Goal: Task Accomplishment & Management: Use online tool/utility

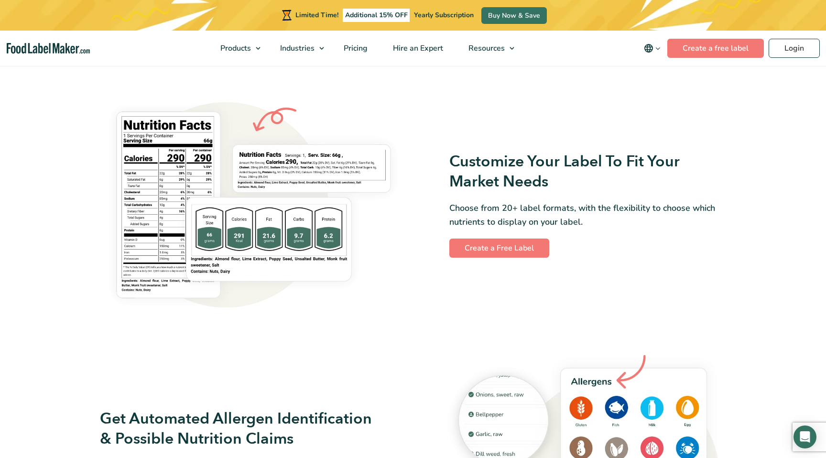
scroll to position [763, 0]
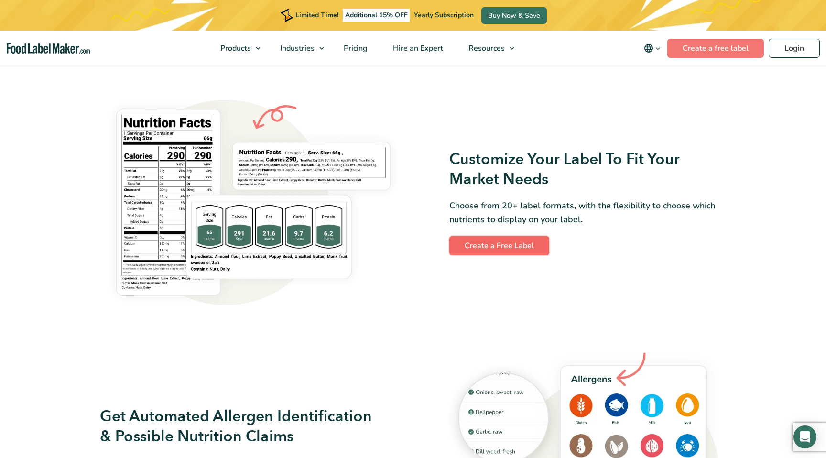
click at [509, 245] on link "Create a Free Label" at bounding box center [499, 245] width 100 height 19
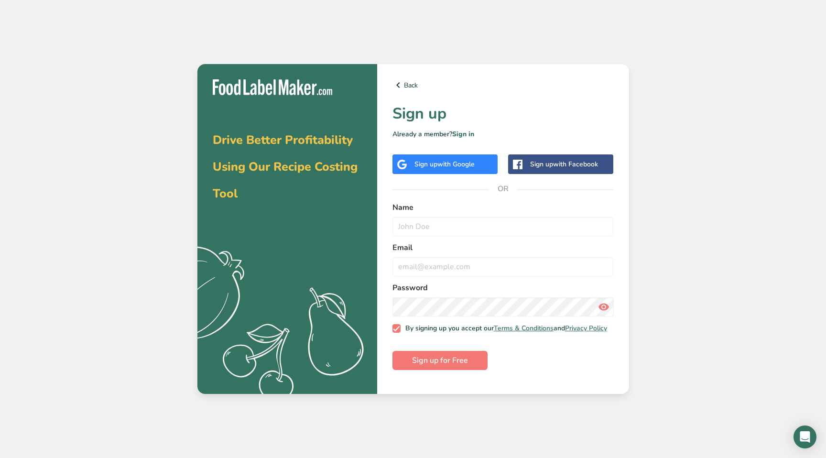
click at [453, 167] on span "with Google" at bounding box center [455, 164] width 37 height 9
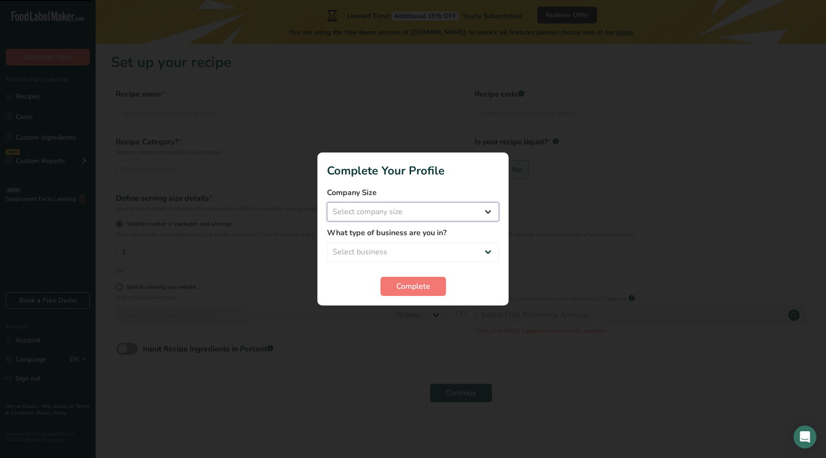
click at [401, 209] on select "Select company size Fewer than 10 Employees 10 to 50 Employees 51 to 500 Employ…" at bounding box center [413, 211] width 172 height 19
select select "1"
click at [327, 202] on select "Select company size Fewer than 10 Employees 10 to 50 Employees 51 to 500 Employ…" at bounding box center [413, 211] width 172 height 19
click at [387, 251] on select "Select business Packaged Food Manufacturer Restaurant & Cafe Bakery Meal Plans …" at bounding box center [413, 251] width 172 height 19
click at [327, 242] on select "Select business Packaged Food Manufacturer Restaurant & Cafe Bakery Meal Plans …" at bounding box center [413, 251] width 172 height 19
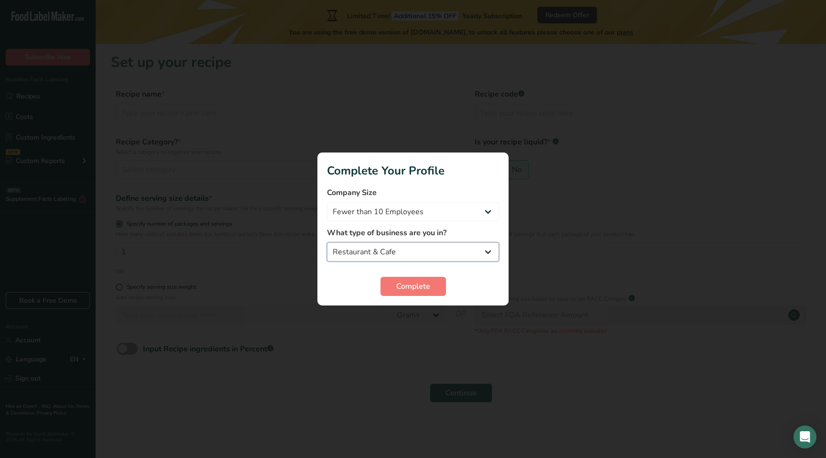
click at [401, 255] on select "Packaged Food Manufacturer Restaurant & Cafe Bakery Meal Plans & Catering Compa…" at bounding box center [413, 251] width 172 height 19
select select "8"
click at [327, 242] on select "Packaged Food Manufacturer Restaurant & Cafe Bakery Meal Plans & Catering Compa…" at bounding box center [413, 251] width 172 height 19
click at [404, 286] on span "Complete" at bounding box center [413, 286] width 34 height 11
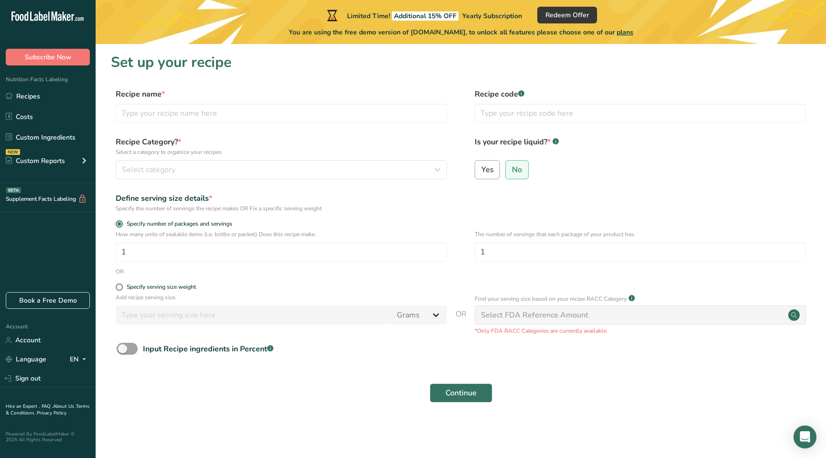
click at [488, 173] on span "Yes" at bounding box center [487, 170] width 12 height 10
click at [481, 173] on input "Yes" at bounding box center [478, 169] width 6 height 6
radio input "true"
radio input "false"
select select "22"
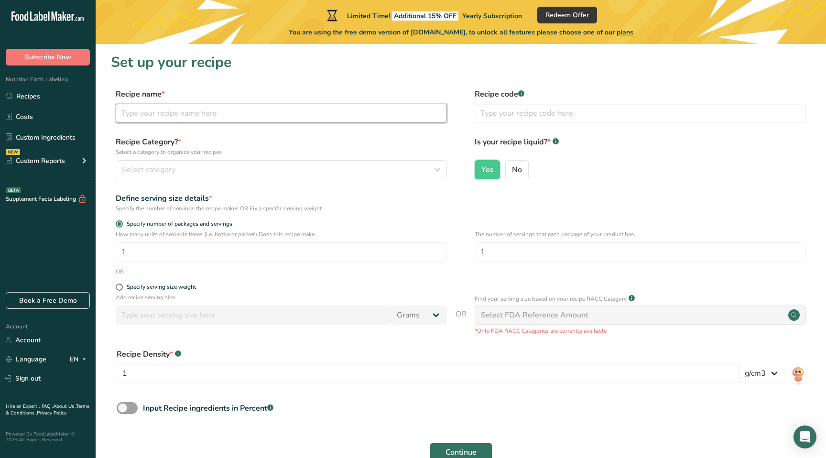
click at [170, 115] on input "text" at bounding box center [281, 113] width 331 height 19
type input "Sparkling Hop Water"
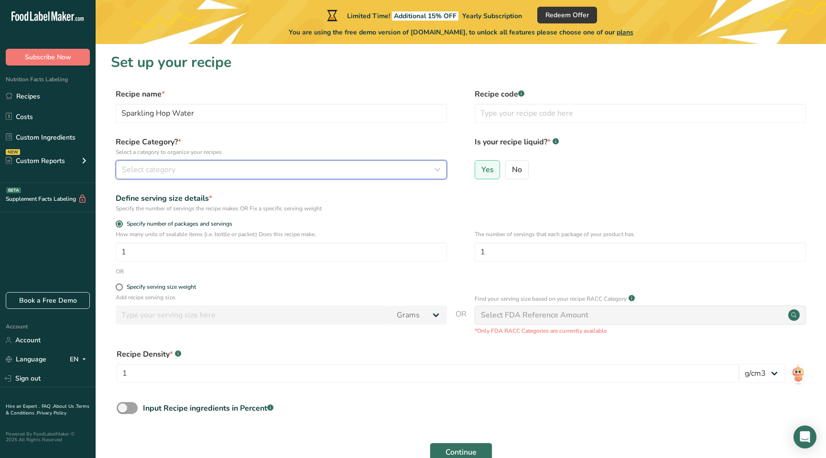
click at [175, 167] on div "Select category" at bounding box center [278, 169] width 313 height 11
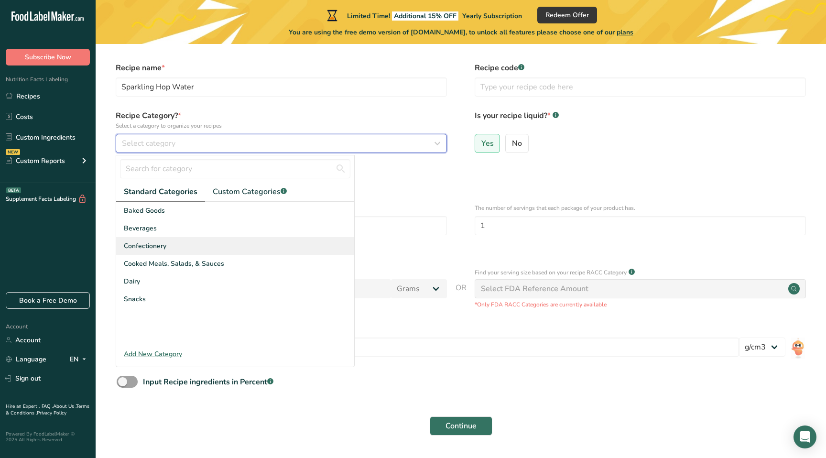
scroll to position [32, 0]
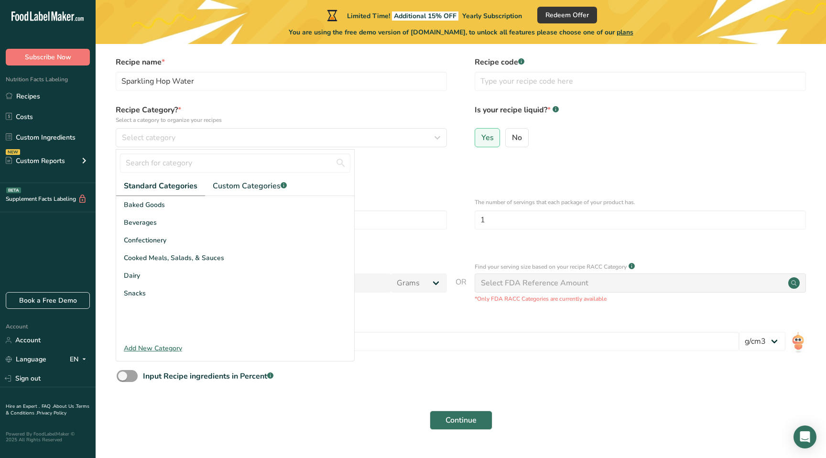
click at [153, 348] on div "Add New Category" at bounding box center [235, 348] width 238 height 10
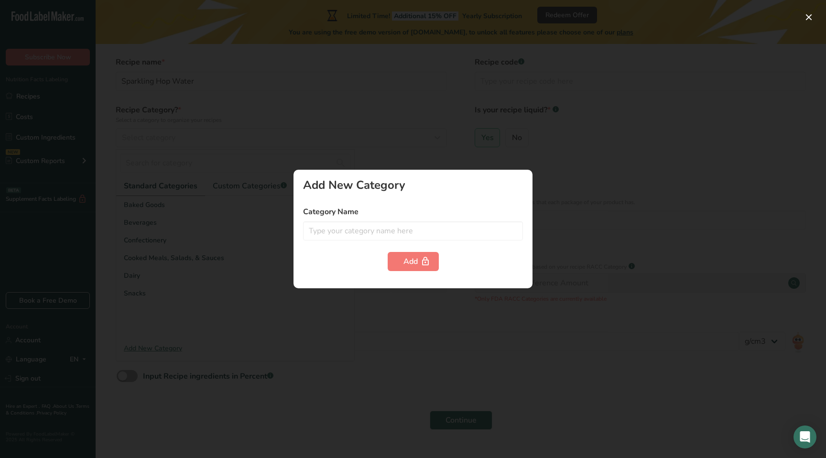
click at [479, 105] on div at bounding box center [413, 229] width 826 height 458
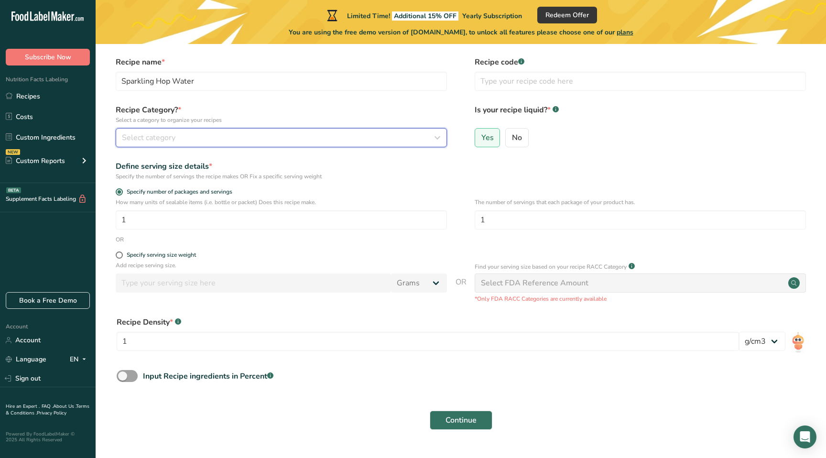
click at [225, 141] on div "Select category" at bounding box center [278, 137] width 313 height 11
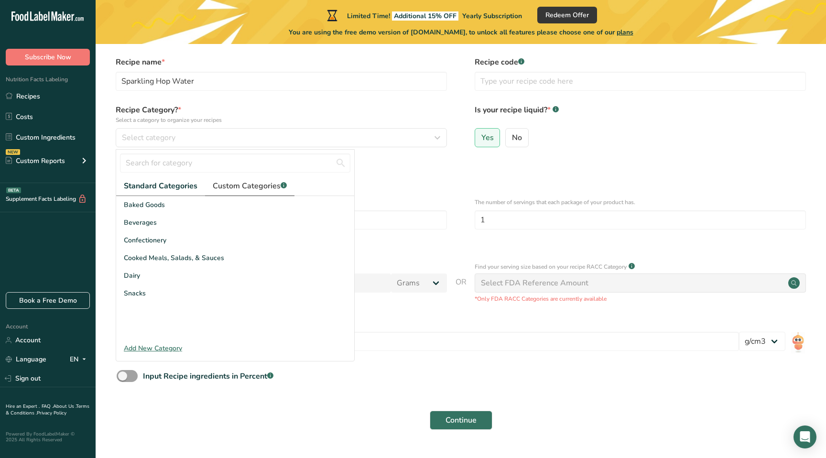
click at [237, 183] on span "Custom Categories .a-a{fill:#347362;}.b-a{fill:#fff;}" at bounding box center [250, 185] width 74 height 11
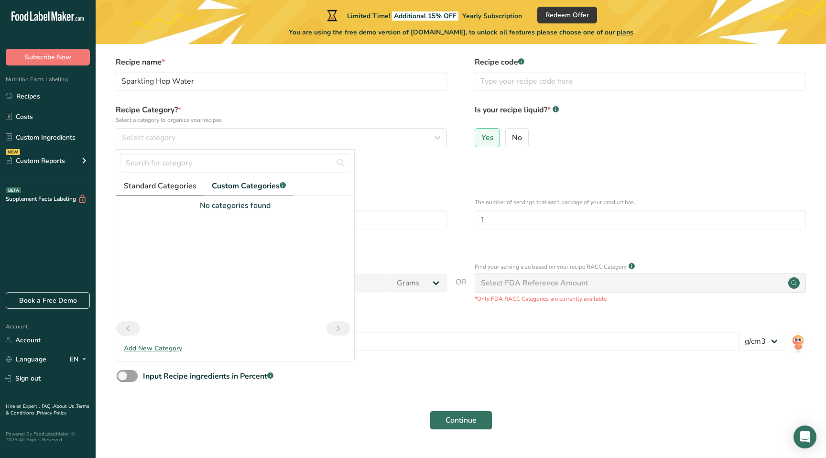
click at [169, 189] on span "Standard Categories" at bounding box center [160, 185] width 73 height 11
click at [198, 162] on input "text" at bounding box center [235, 162] width 230 height 19
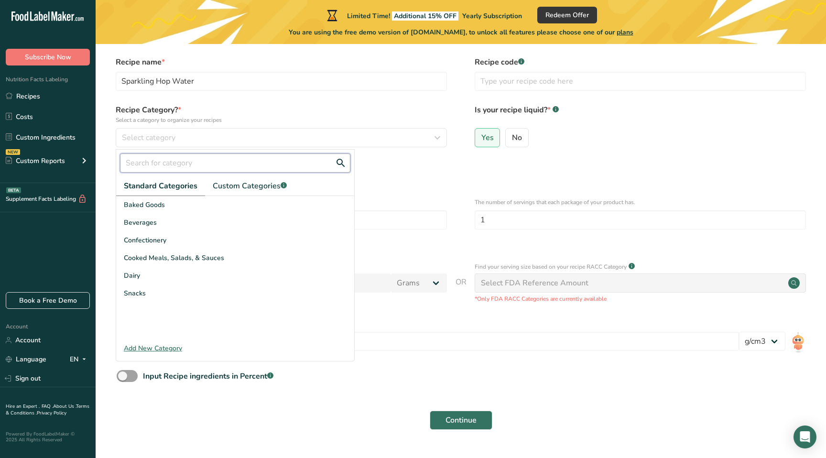
type input "D"
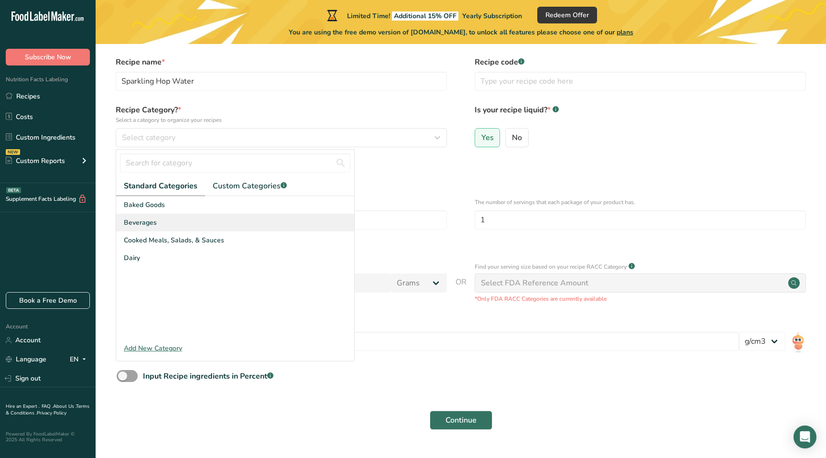
click at [159, 220] on div "Beverages" at bounding box center [235, 223] width 238 height 18
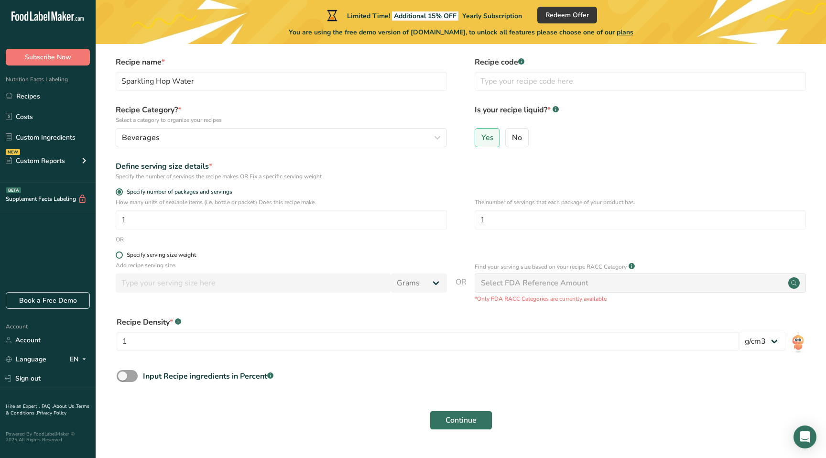
click at [181, 256] on div "Specify serving size weight" at bounding box center [161, 254] width 69 height 7
click at [122, 256] on input "Specify serving size weight" at bounding box center [119, 255] width 6 height 6
radio input "true"
radio input "false"
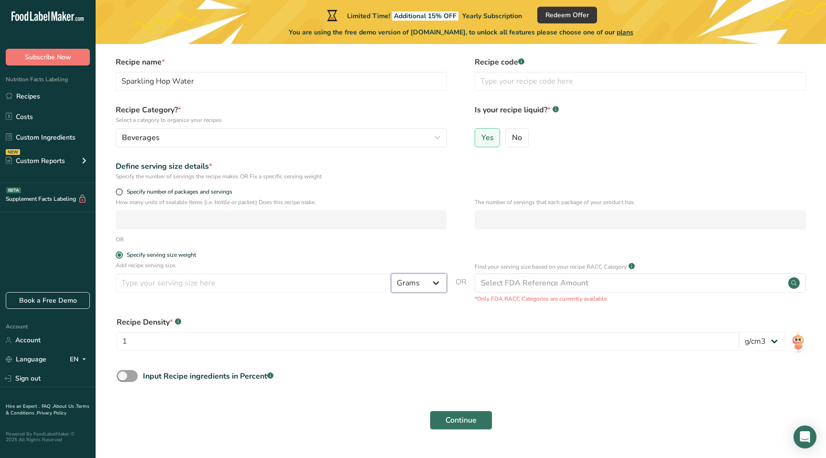
click at [412, 278] on select "Grams kg mg mcg lb oz l mL fl oz tbsp tsp cup qt gallon" at bounding box center [419, 282] width 56 height 19
select select "18"
click at [391, 273] on select "Grams kg mg mcg lb oz l mL fl oz tbsp tsp cup qt gallon" at bounding box center [419, 282] width 56 height 19
click at [267, 284] on input "number" at bounding box center [253, 282] width 275 height 19
type input "12"
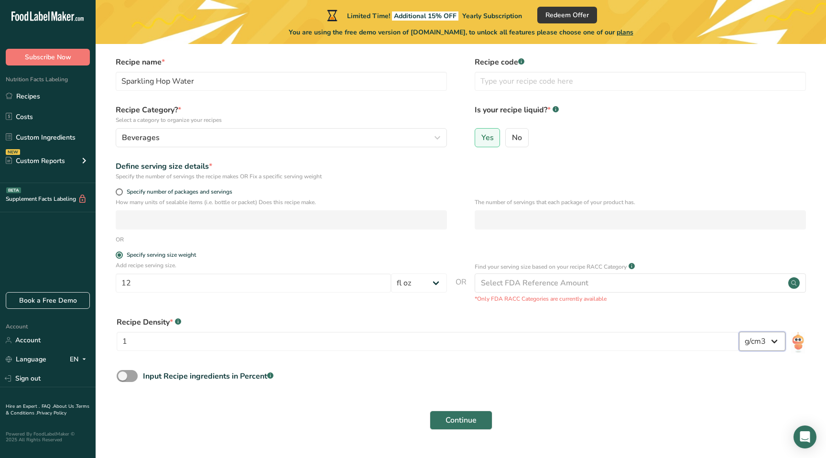
click at [771, 342] on select "lb/ft3 g/cm3" at bounding box center [762, 341] width 46 height 19
click at [739, 332] on select "lb/ft3 g/cm3" at bounding box center [762, 341] width 46 height 19
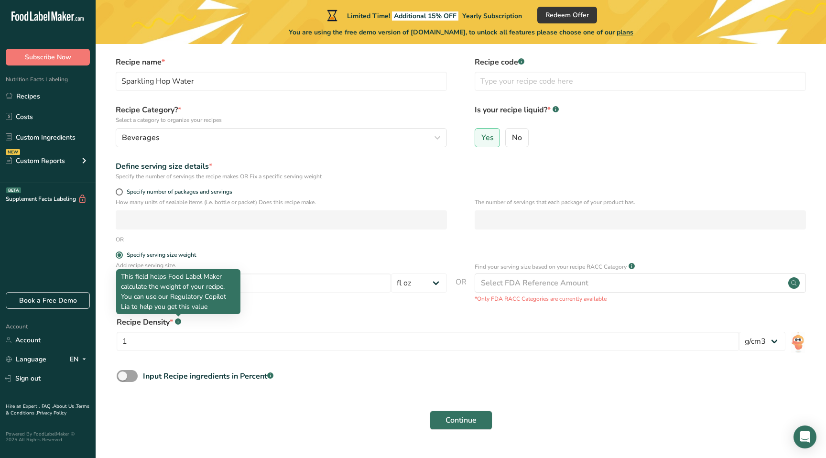
click at [179, 323] on rect at bounding box center [178, 321] width 6 height 6
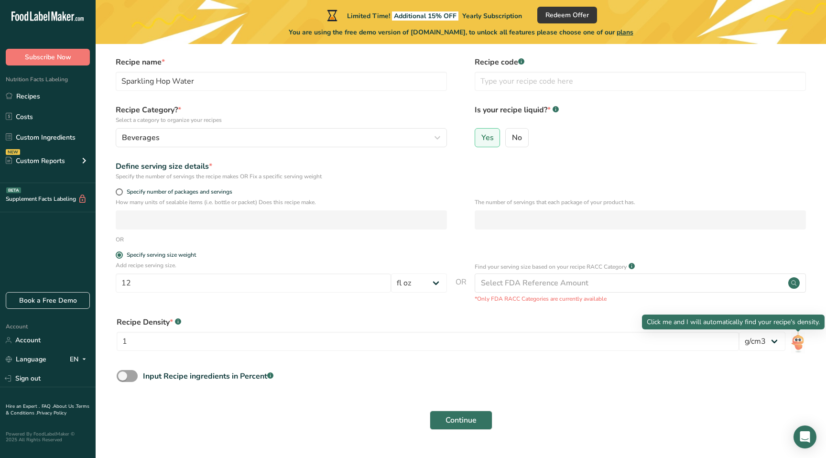
click at [798, 343] on img at bounding box center [798, 343] width 14 height 22
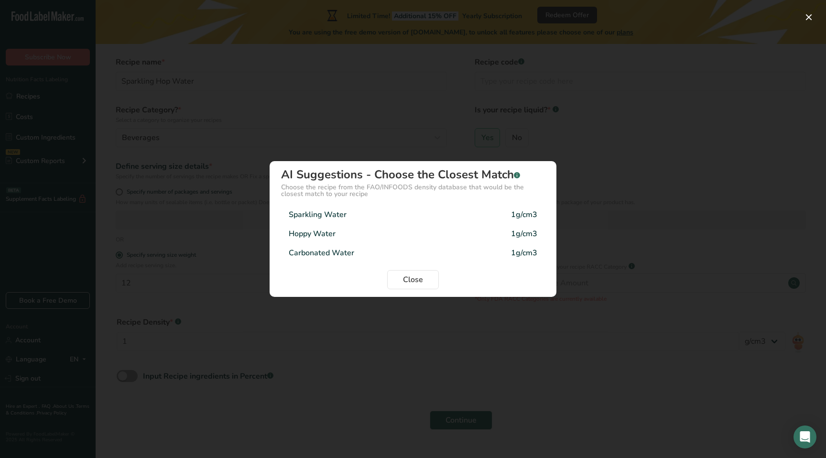
click at [464, 219] on div "Sparkling Water 1g/cm3" at bounding box center [413, 214] width 264 height 19
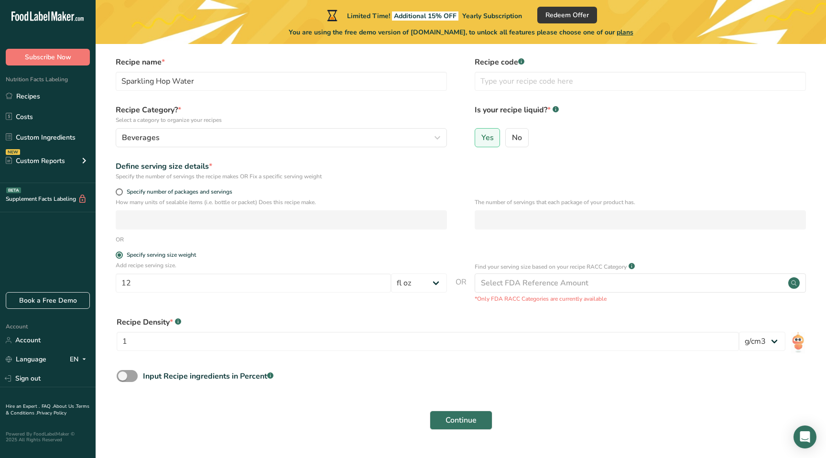
scroll to position [55, 0]
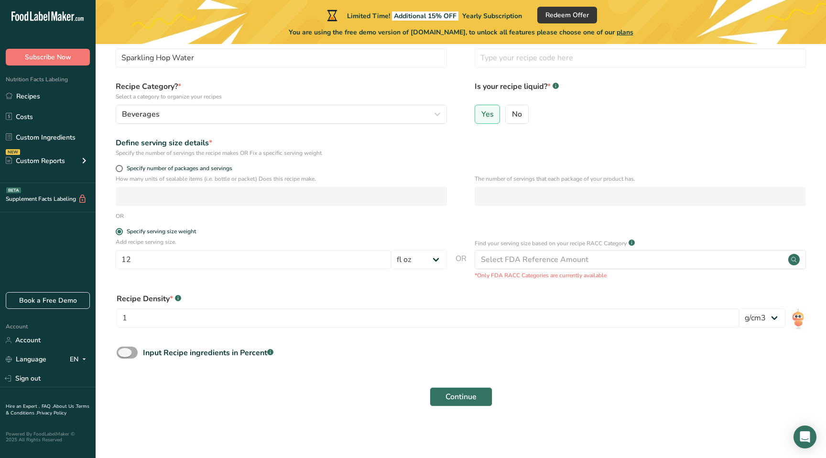
click at [126, 355] on span at bounding box center [127, 352] width 21 height 12
click at [123, 355] on input "Input Recipe ingredients in Percent .a-a{fill:#347362;}.b-a{fill:#fff;}" at bounding box center [120, 352] width 6 height 6
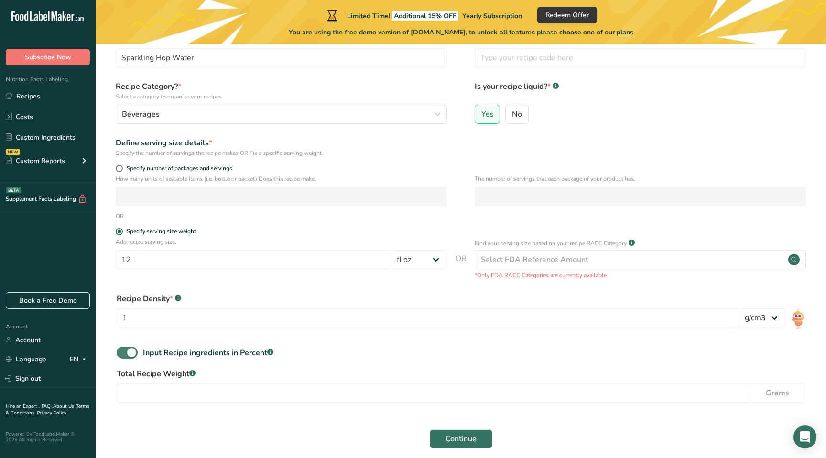
click at [131, 353] on span at bounding box center [127, 352] width 21 height 12
click at [123, 353] on input "Input Recipe ingredients in Percent .a-a{fill:#347362;}.b-a{fill:#fff;}" at bounding box center [120, 352] width 6 height 6
checkbox input "false"
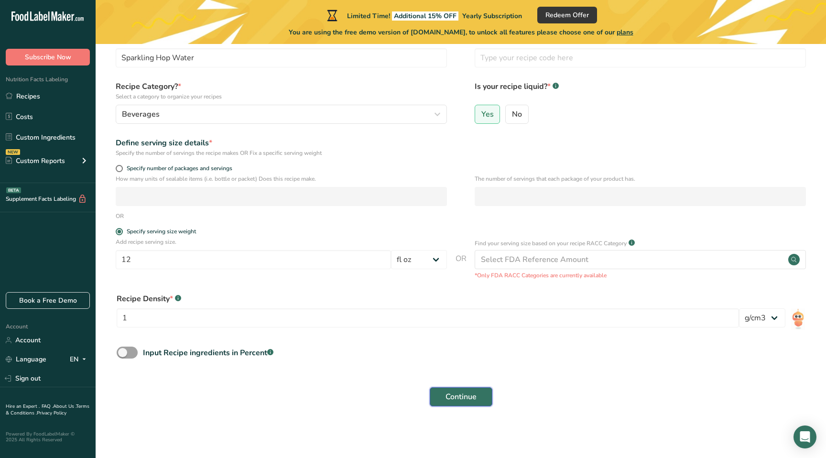
click at [459, 400] on span "Continue" at bounding box center [460, 396] width 31 height 11
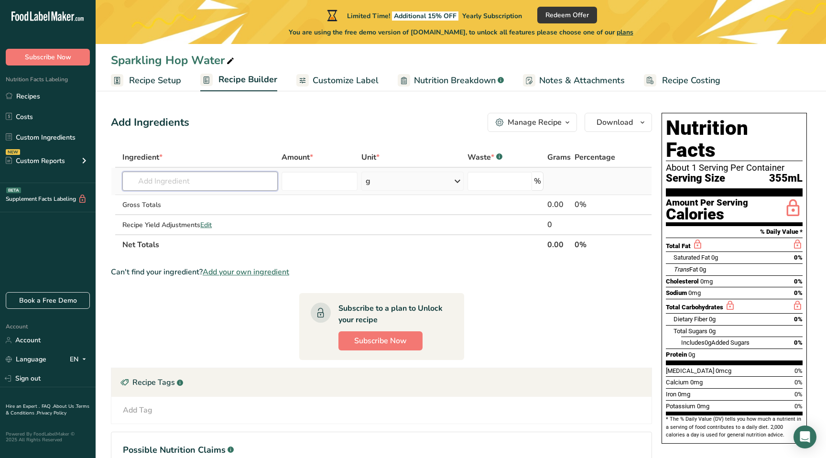
click at [224, 183] on input "text" at bounding box center [199, 181] width 155 height 19
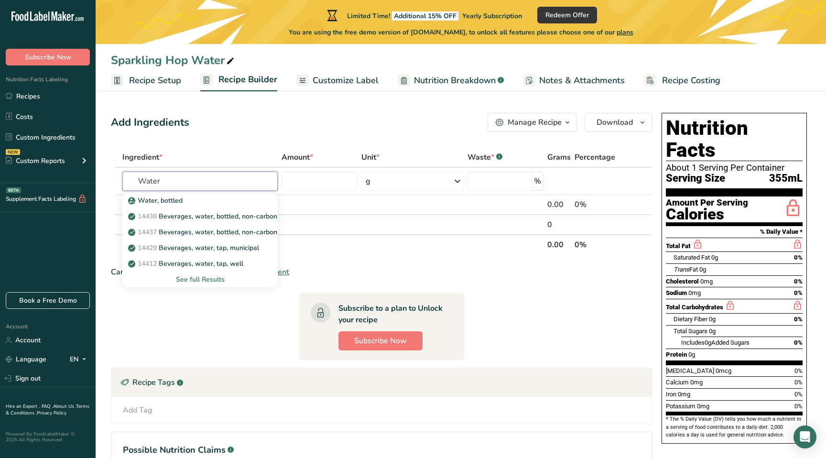
type input "Water"
